Goal: Information Seeking & Learning: Find specific fact

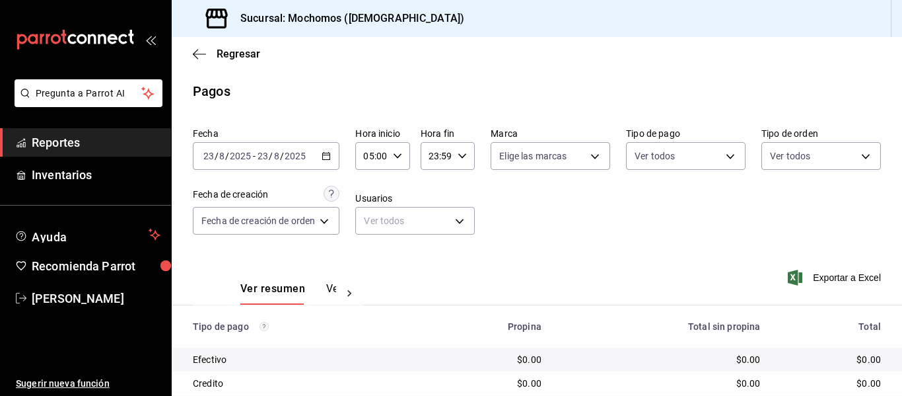
scroll to position [66, 0]
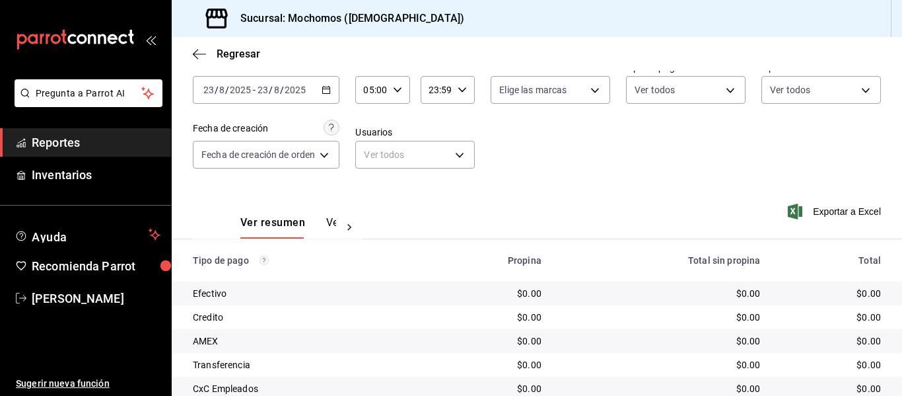
click at [393, 85] on button "button" at bounding box center [397, 89] width 9 height 9
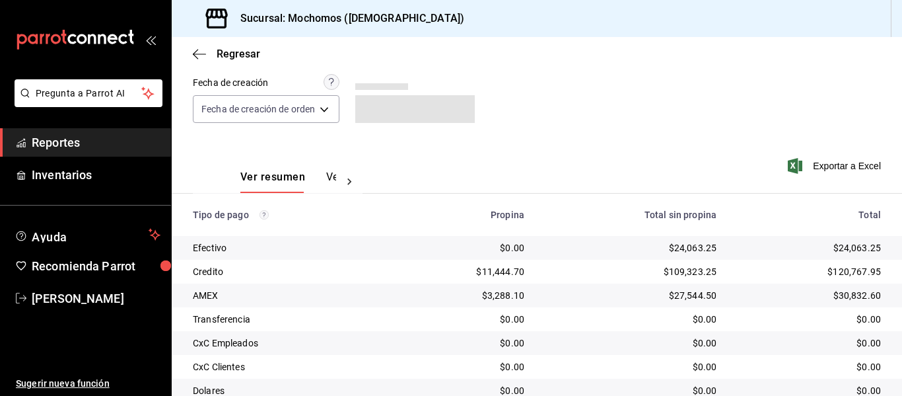
scroll to position [188, 0]
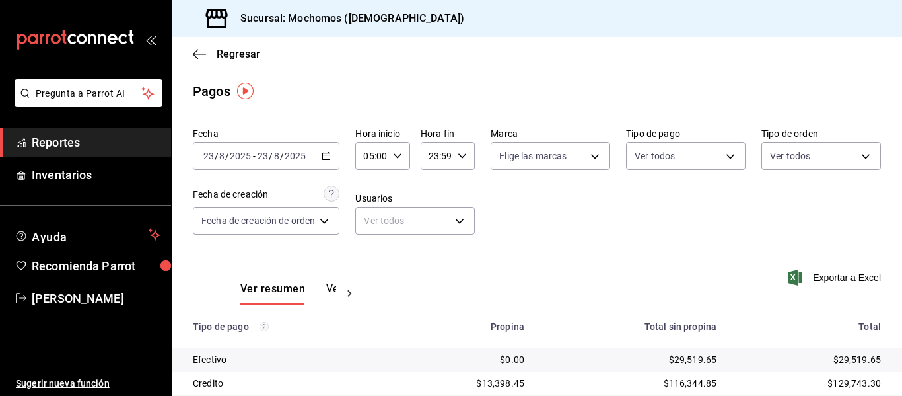
scroll to position [66, 0]
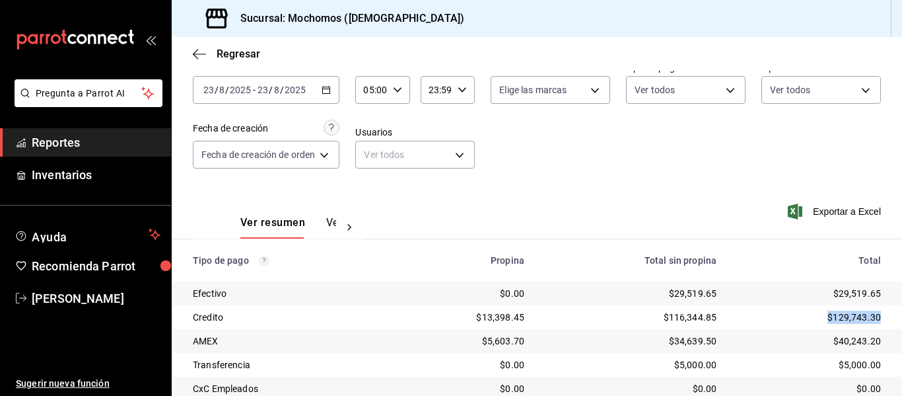
drag, startPoint x: 803, startPoint y: 312, endPoint x: 876, endPoint y: 320, distance: 73.1
click at [876, 320] on td "$129,743.30" at bounding box center [814, 317] width 175 height 24
copy div "$129,743.30"
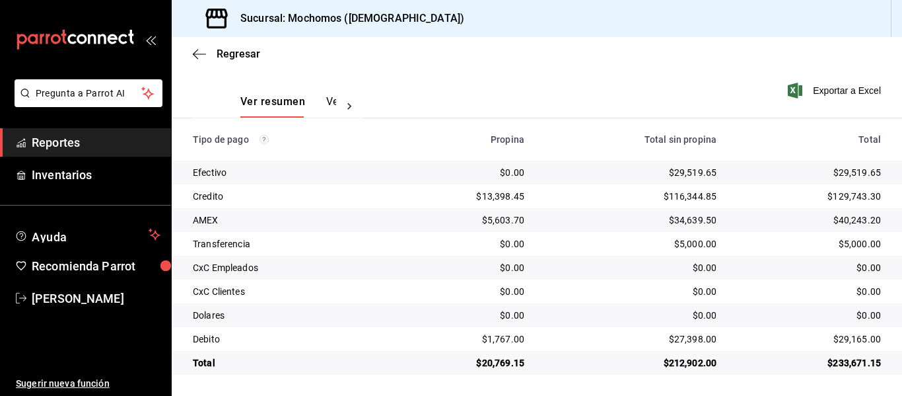
drag, startPoint x: 891, startPoint y: 338, endPoint x: 865, endPoint y: 345, distance: 26.6
click at [865, 345] on td "$29,165.00" at bounding box center [814, 339] width 175 height 24
click at [827, 338] on div "$29,165.00" at bounding box center [809, 338] width 143 height 13
drag, startPoint x: 817, startPoint y: 337, endPoint x: 878, endPoint y: 343, distance: 61.0
click at [878, 343] on td "$29,165.00" at bounding box center [814, 339] width 175 height 24
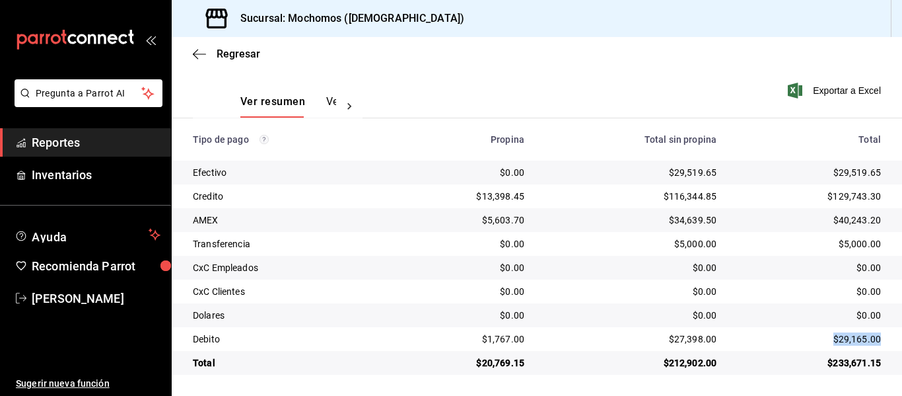
copy div "$29,165.00"
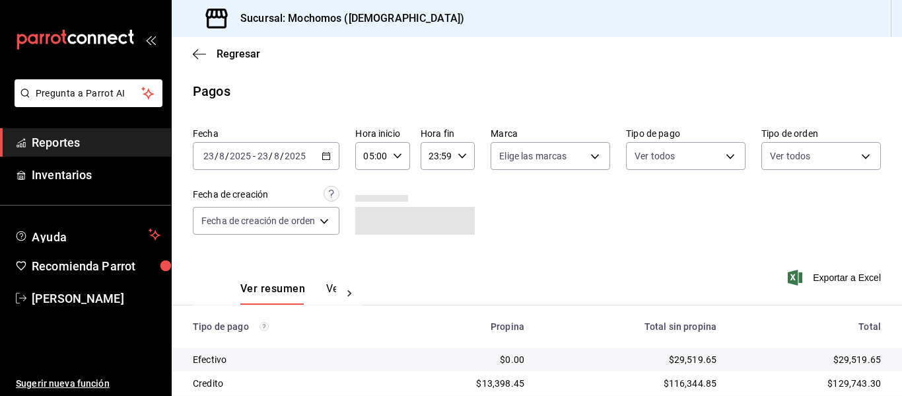
scroll to position [188, 0]
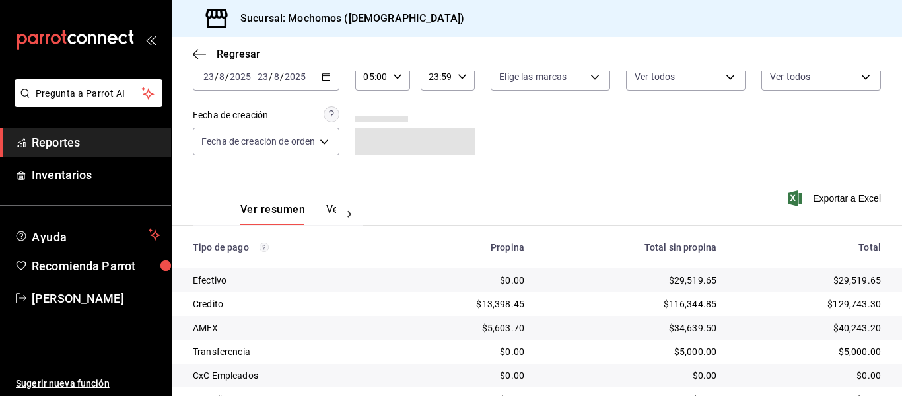
scroll to position [188, 0]
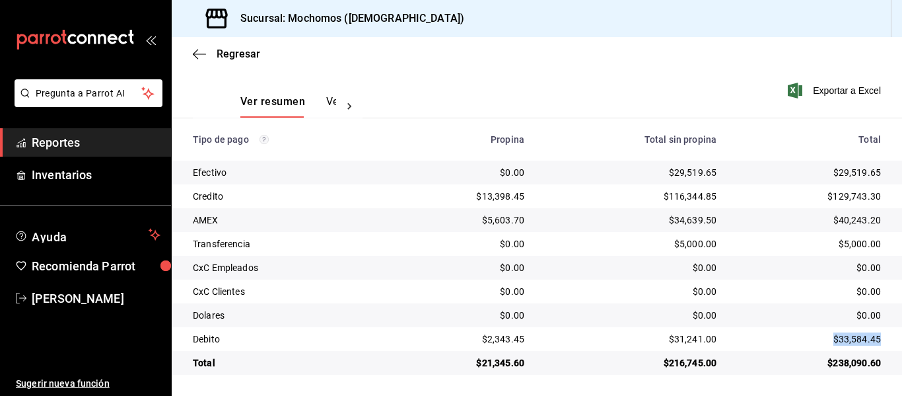
drag, startPoint x: 880, startPoint y: 335, endPoint x: 819, endPoint y: 339, distance: 60.2
click at [819, 339] on td "$33,584.45" at bounding box center [814, 339] width 175 height 24
copy div "$33,584.45"
